Goal: Navigation & Orientation: Find specific page/section

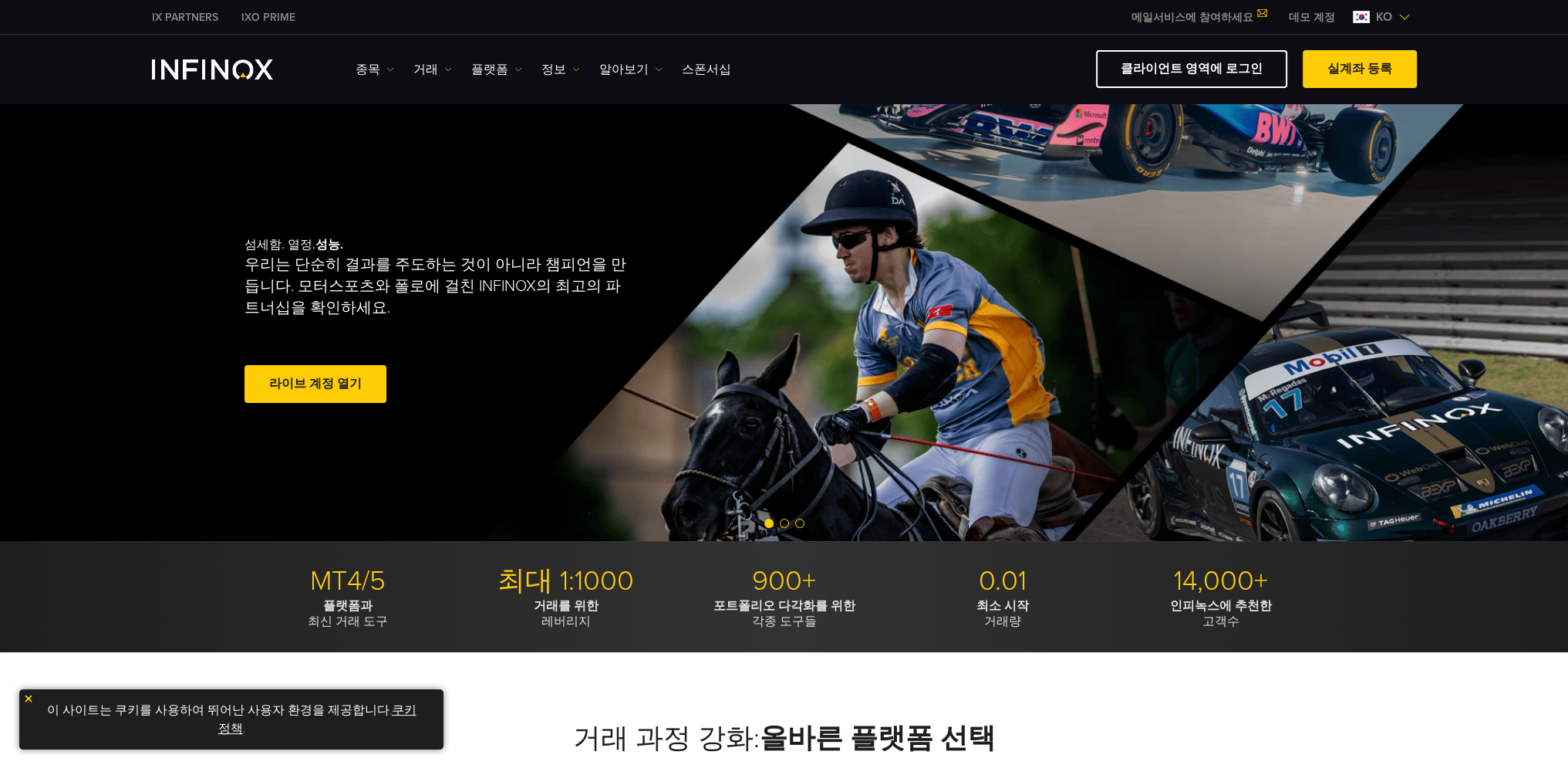
click at [1403, 17] on img at bounding box center [1405, 17] width 13 height 13
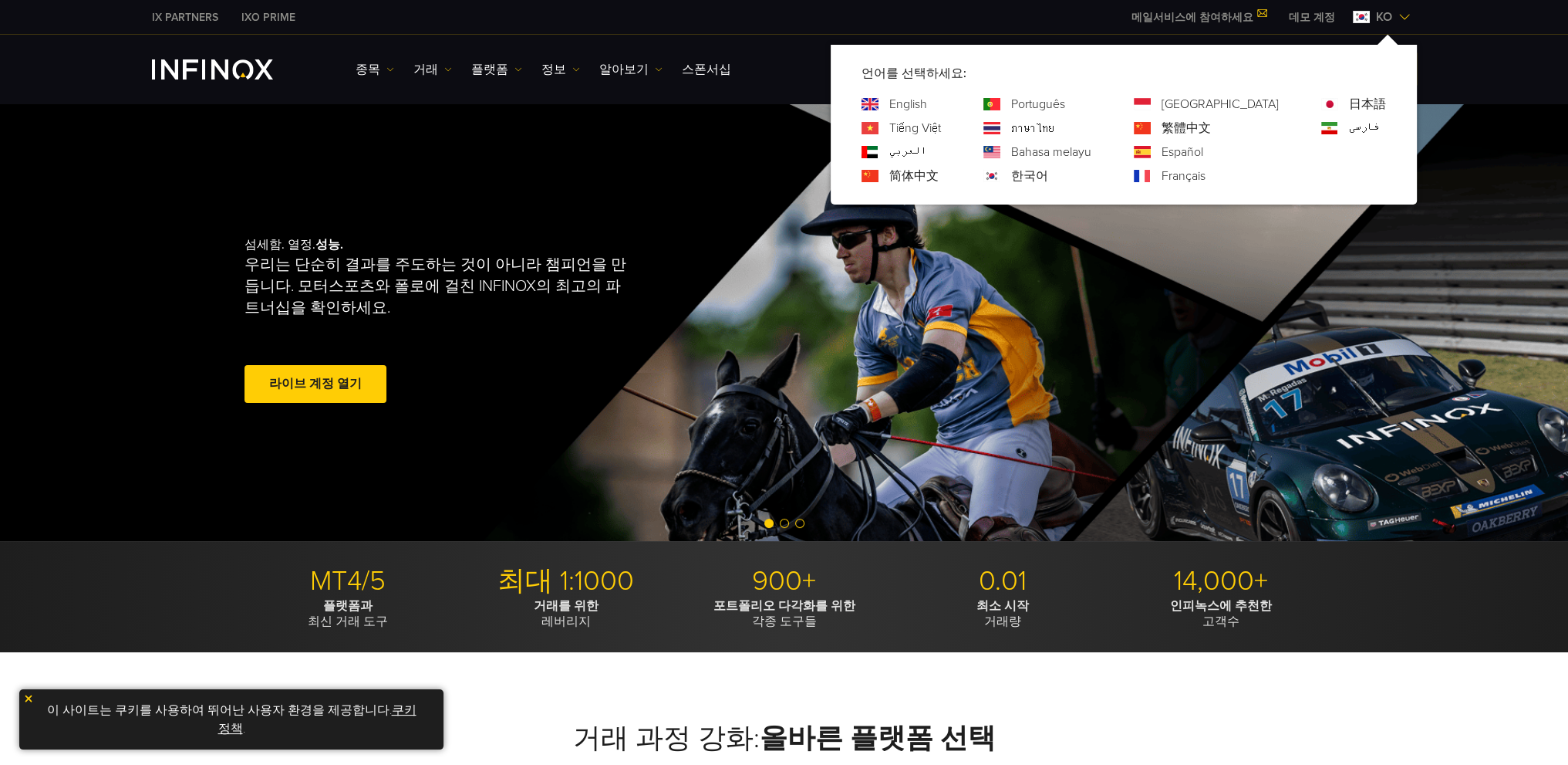
click at [777, 36] on div "종목 종목 상품 정보 거래 기업 계정" at bounding box center [784, 69] width 1568 height 69
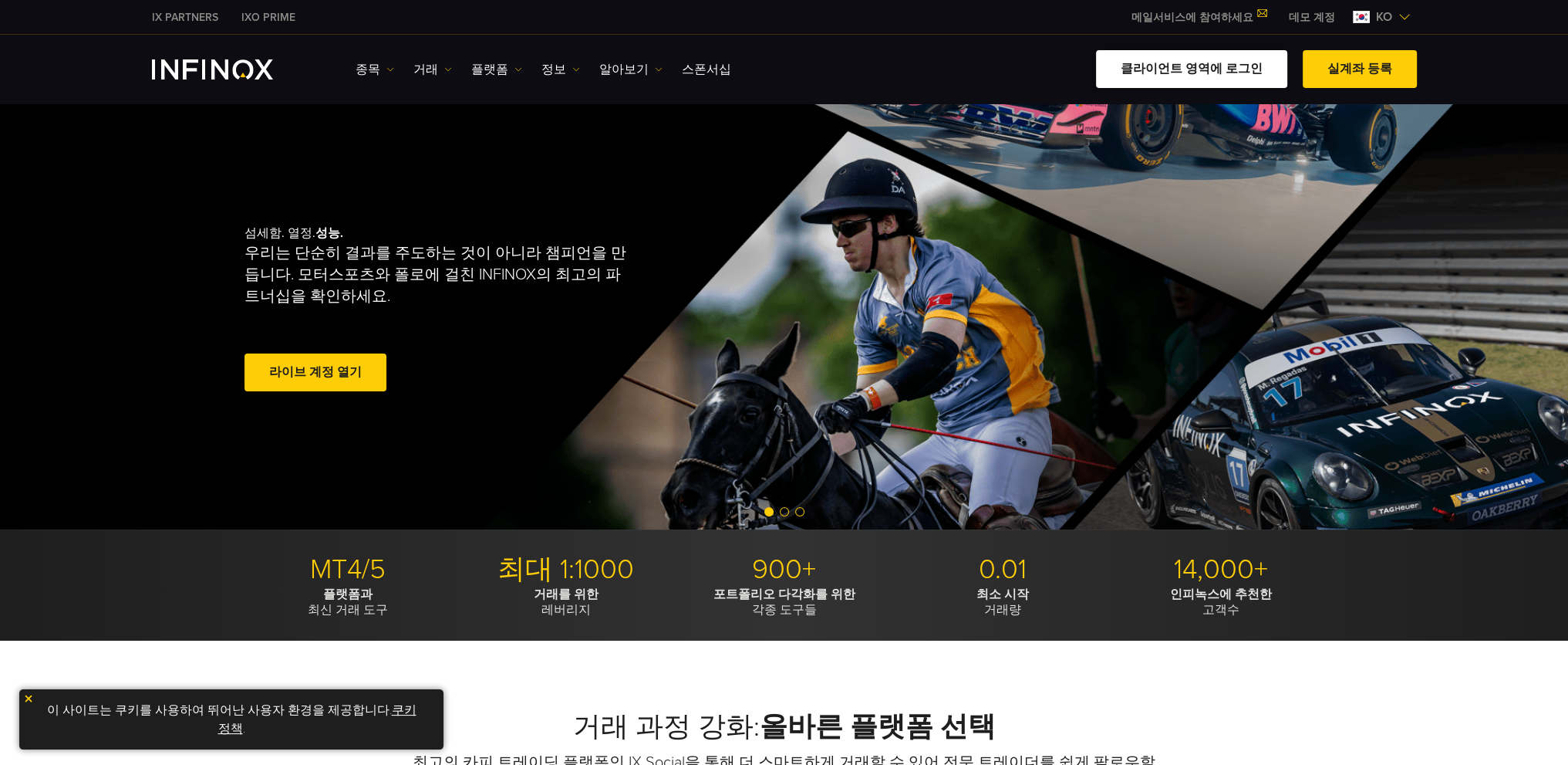
click at [1250, 69] on link "클라이언트 영역에 로그인" at bounding box center [1192, 69] width 192 height 38
